Goal: Transaction & Acquisition: Download file/media

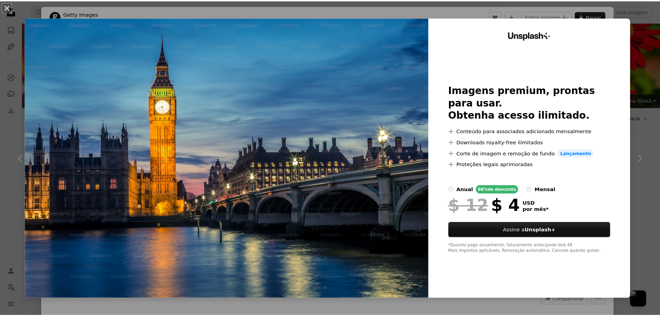
scroll to position [173, 0]
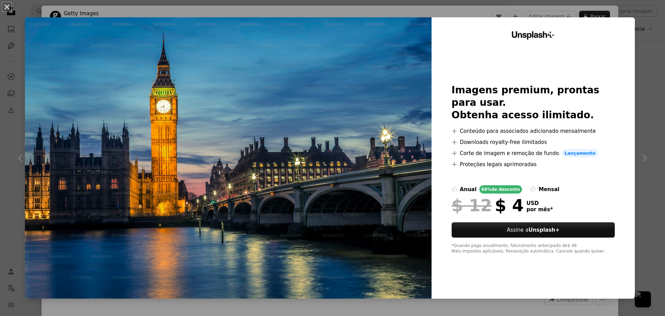
click at [645, 79] on div "An X shape Unsplash+ Imagens premium, prontas para usar. Obtenha acesso ilimita…" at bounding box center [332, 158] width 665 height 316
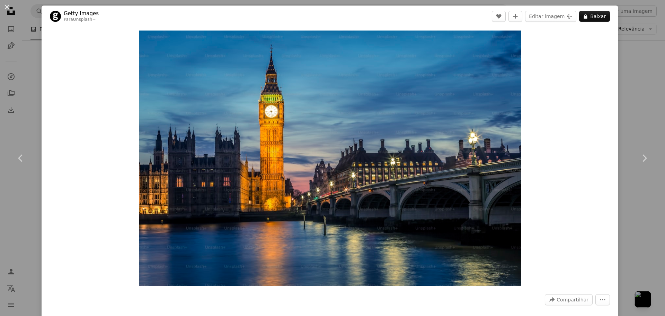
click at [633, 83] on div "An X shape Chevron left Chevron right Getty Images Para Unsplash+ A heart A plu…" at bounding box center [332, 158] width 665 height 316
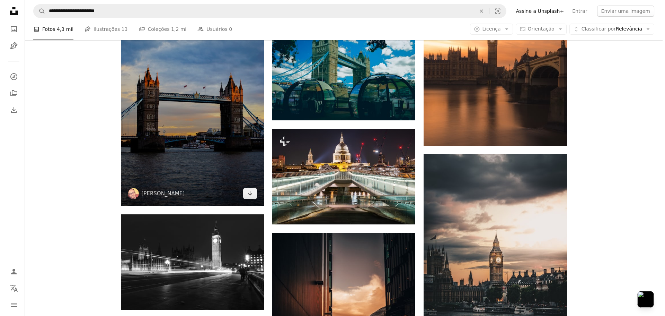
scroll to position [797, 0]
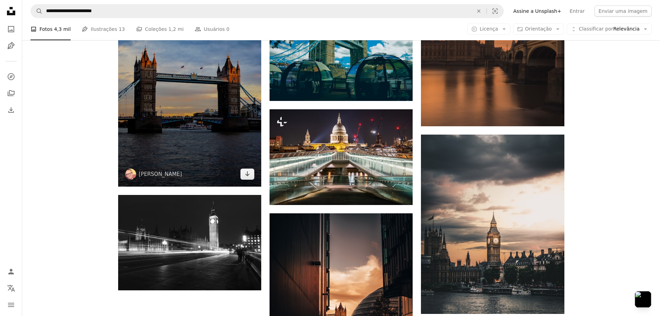
click at [189, 119] on img at bounding box center [189, 78] width 143 height 216
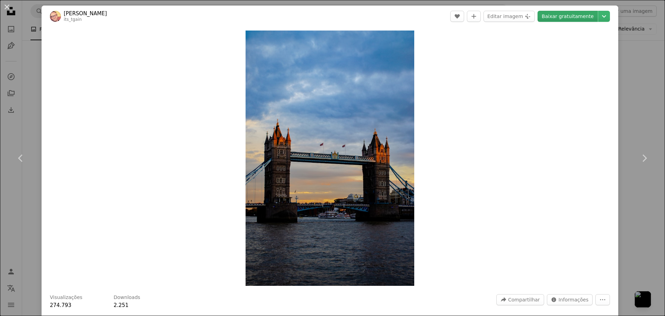
click at [564, 13] on link "Baixar gratuitamente" at bounding box center [568, 16] width 60 height 11
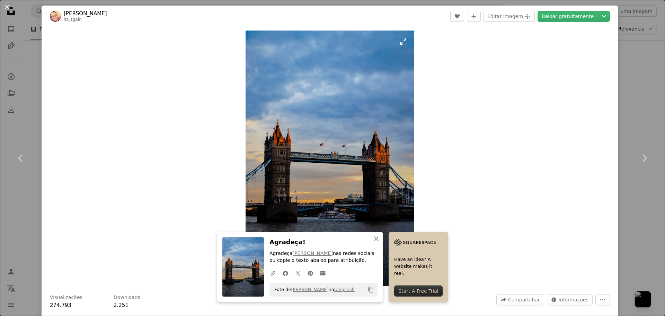
click at [293, 175] on img "Ampliar esta imagem" at bounding box center [330, 157] width 169 height 255
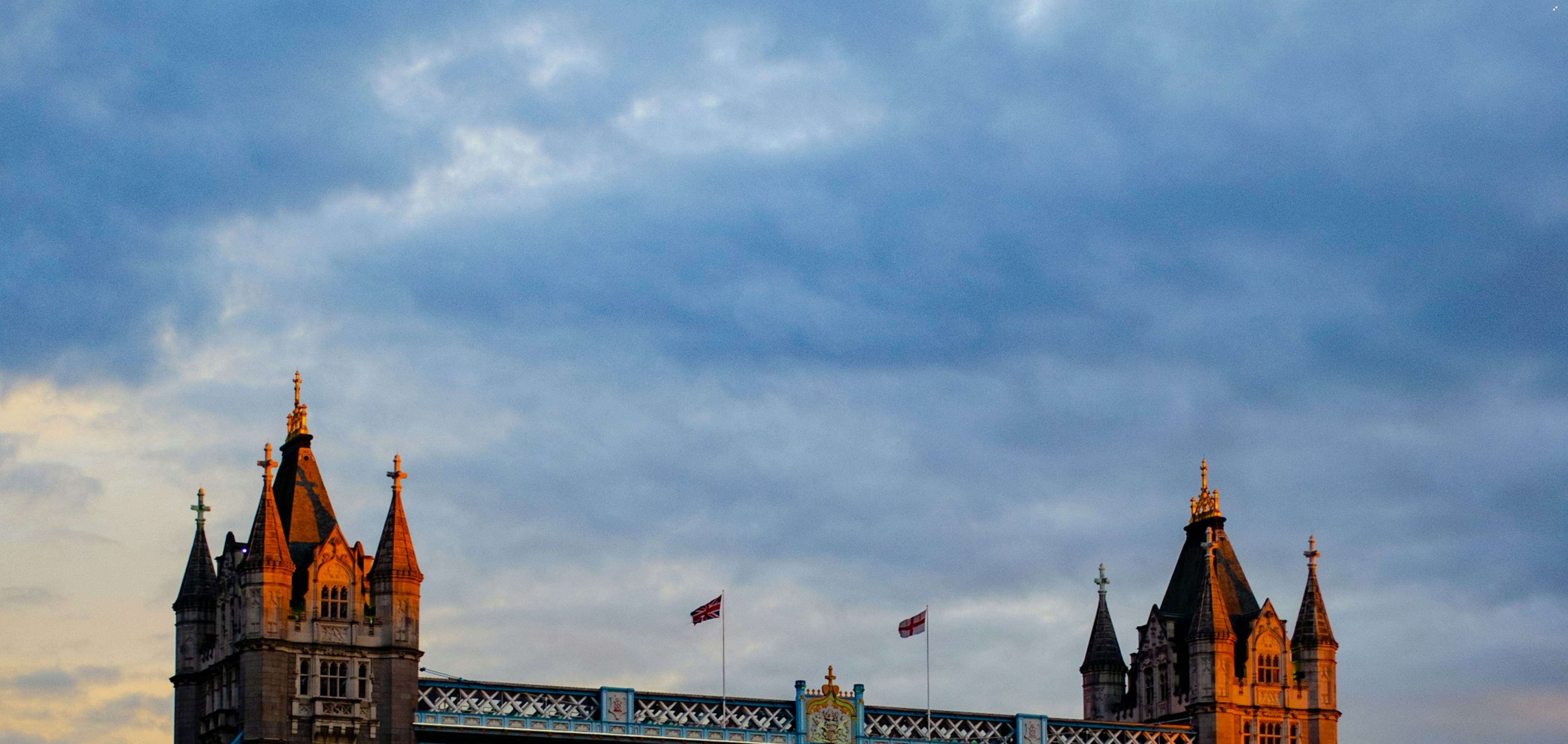
scroll to position [541, 0]
